Goal: Task Accomplishment & Management: Manage account settings

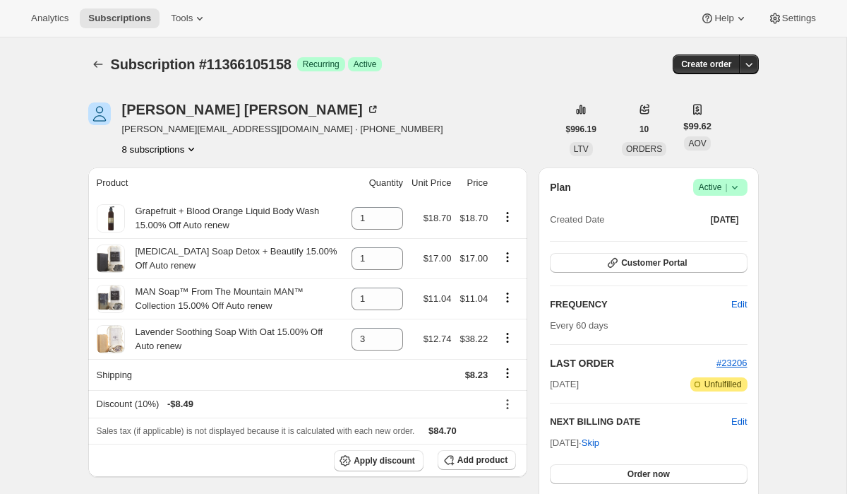
scroll to position [242, 0]
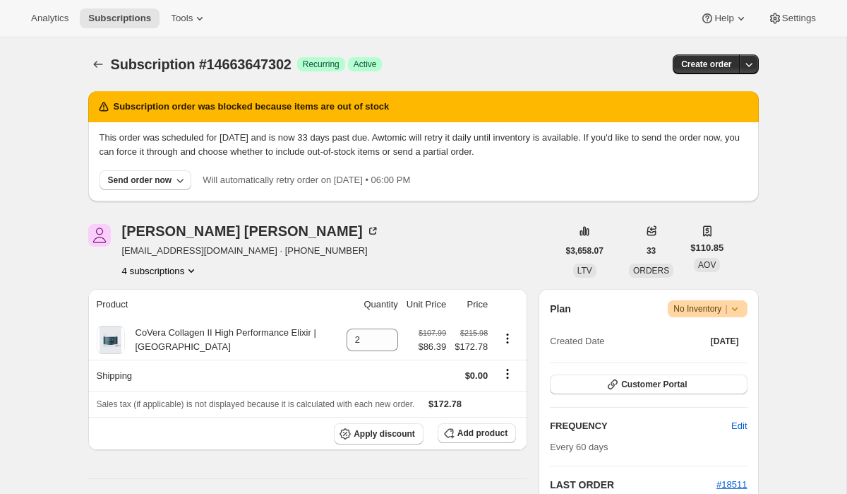
click at [176, 272] on button "4 subscriptions" at bounding box center [160, 270] width 77 height 14
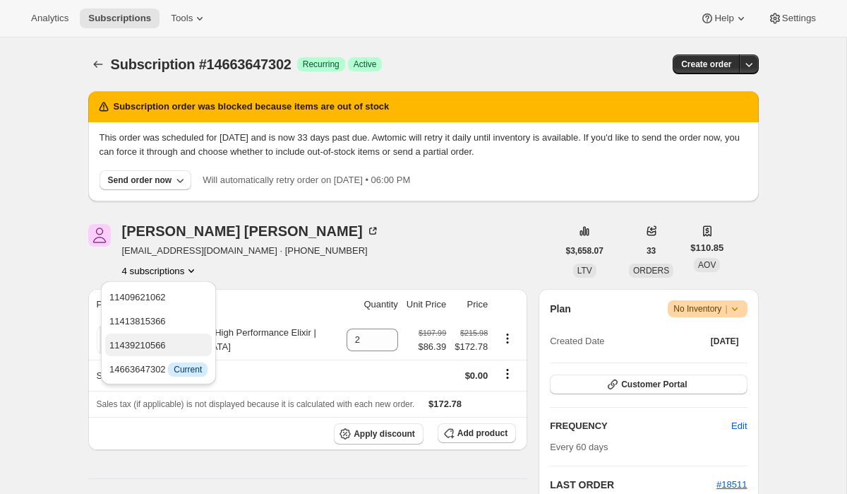
click at [183, 343] on span "11439210566" at bounding box center [158, 345] width 98 height 14
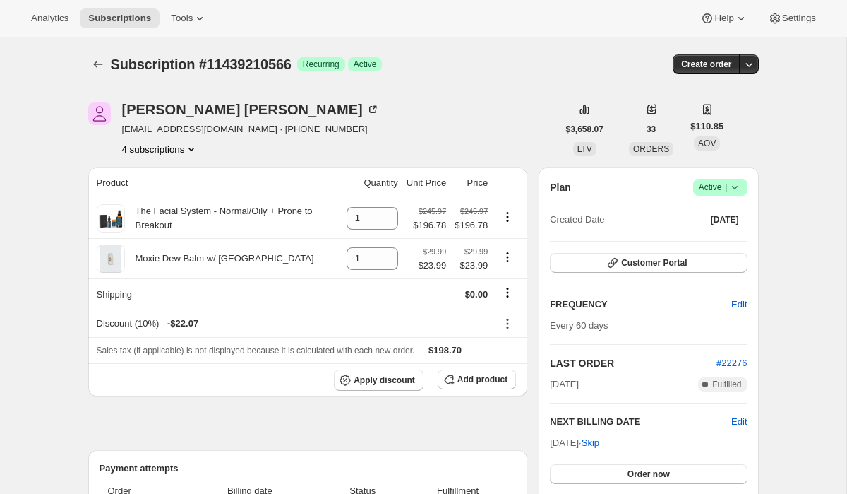
click at [165, 148] on button "4 subscriptions" at bounding box center [160, 149] width 77 height 14
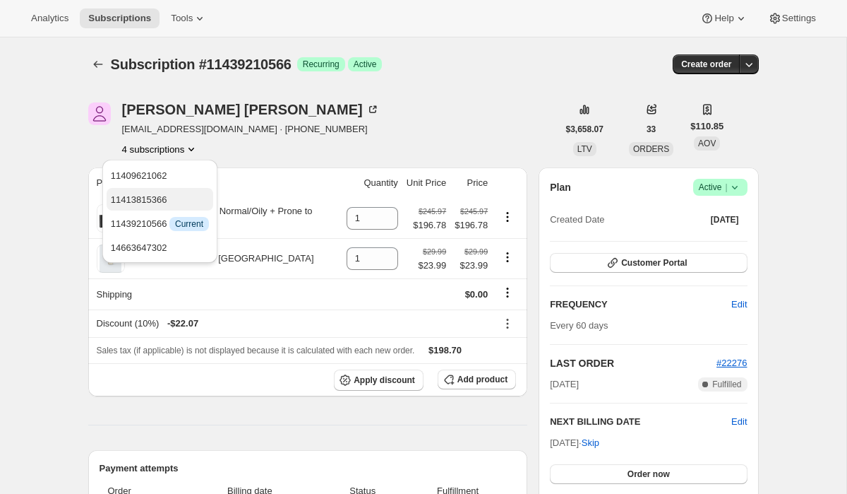
click at [170, 200] on span "11413815366" at bounding box center [160, 200] width 98 height 14
